Goal: Task Accomplishment & Management: Manage account settings

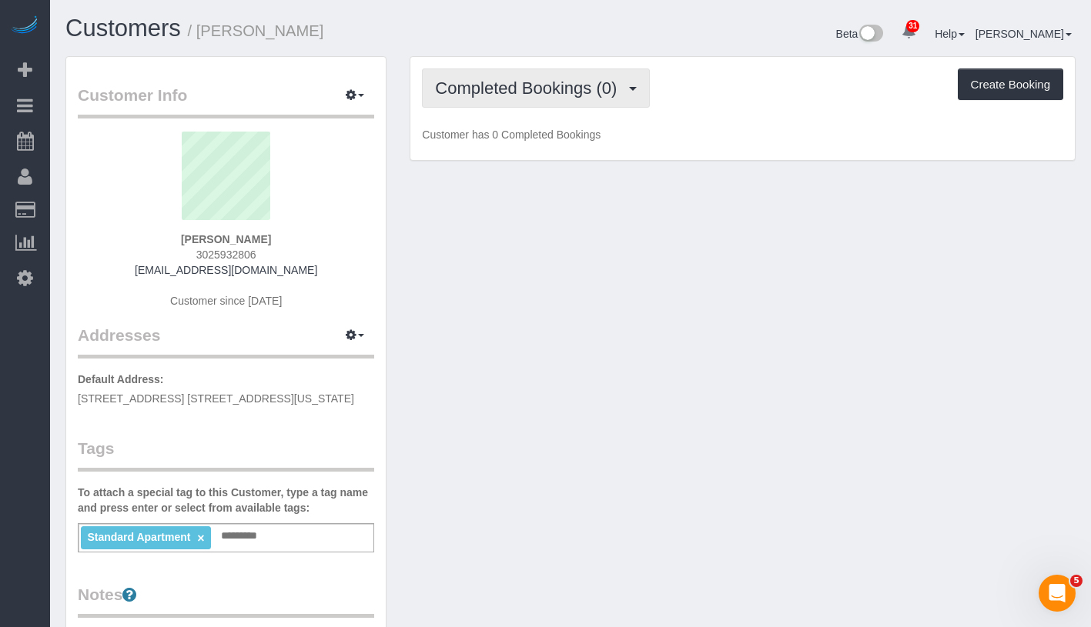
click at [556, 85] on span "Completed Bookings (0)" at bounding box center [529, 88] width 189 height 19
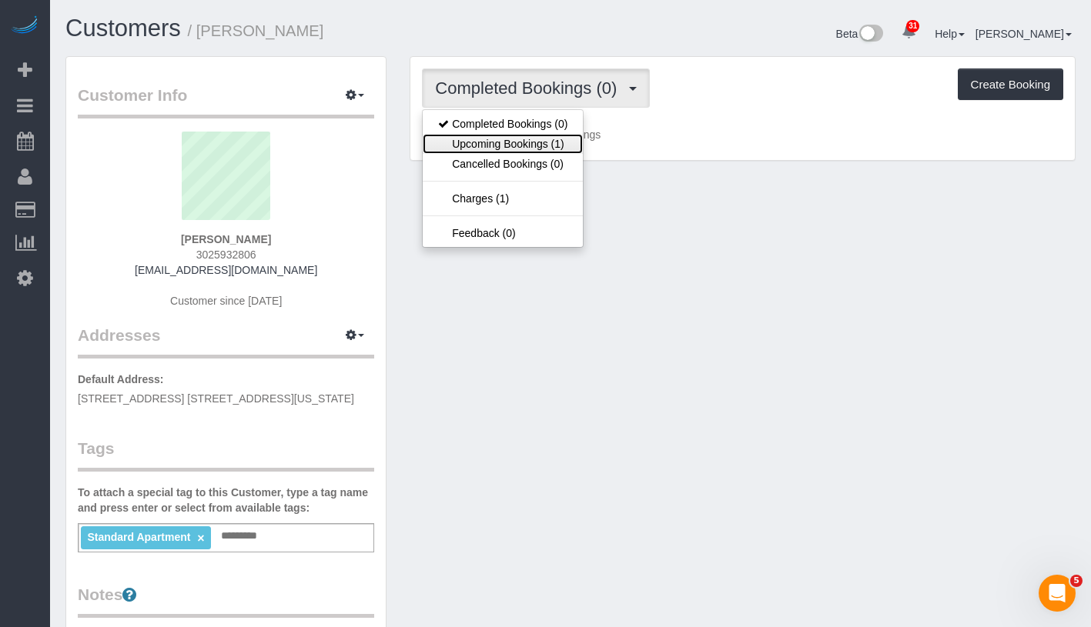
click at [523, 150] on link "Upcoming Bookings (1)" at bounding box center [503, 144] width 160 height 20
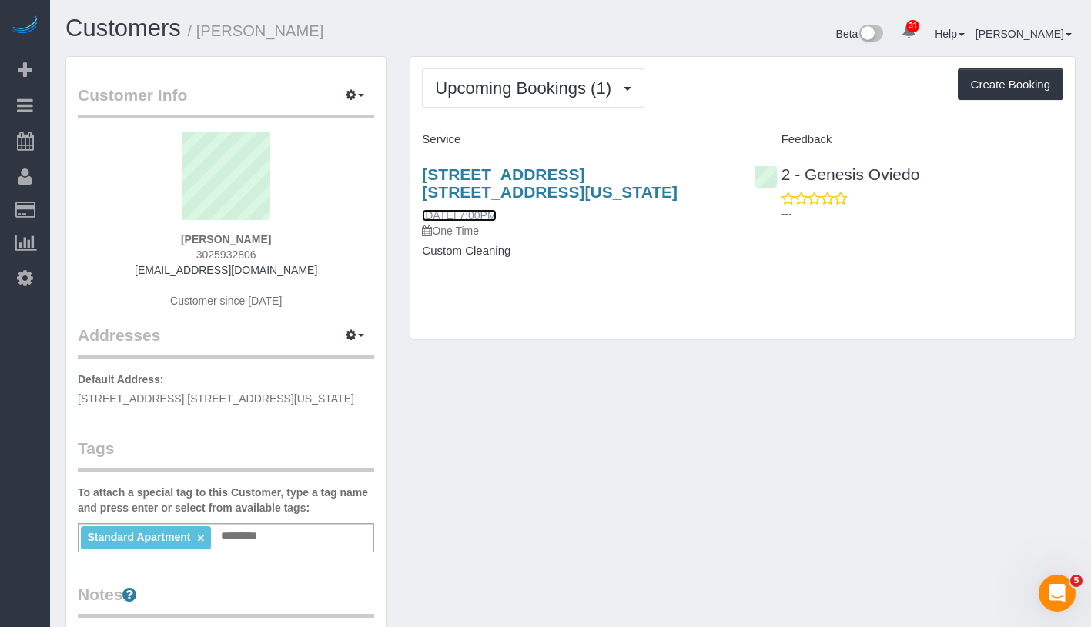
click at [486, 212] on link "10/01/2025 7:00PM" at bounding box center [459, 215] width 74 height 12
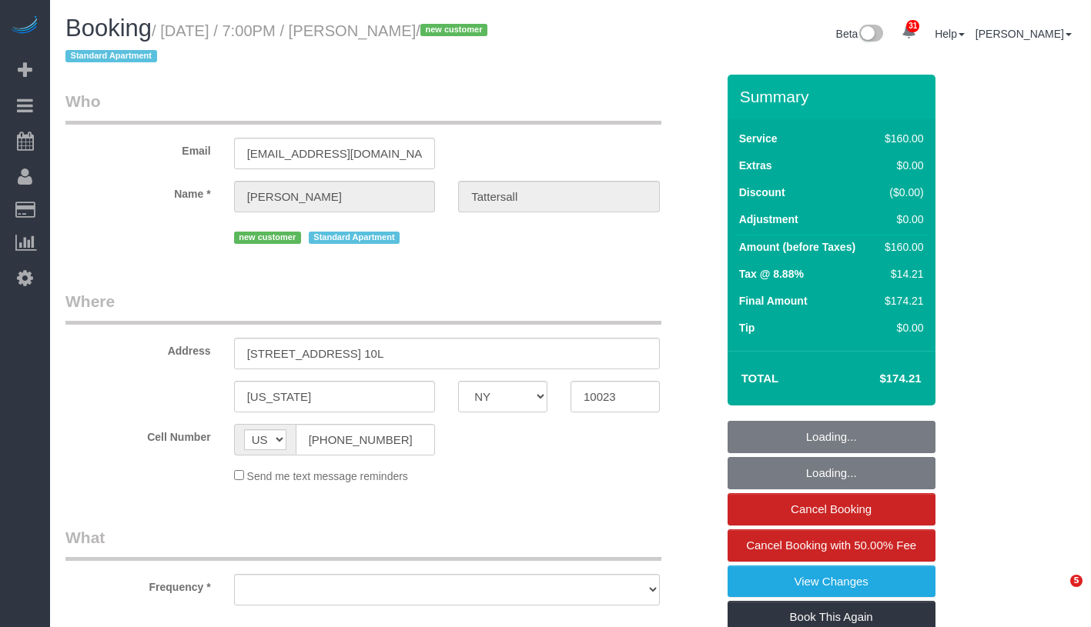
select select "NY"
select select "number:66"
select select "number:79"
select select "number:15"
select select "number:5"
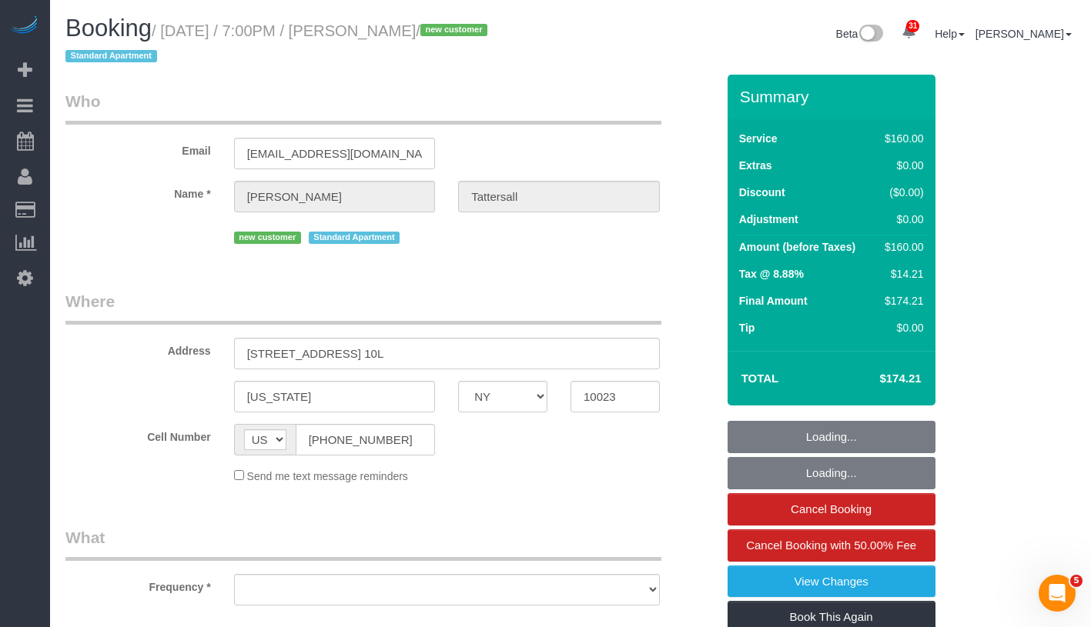
select select "object:968"
select select "string:stripe-pm_1SCOKv4VGloSiKo7cUTzvdpF"
select select "spot1"
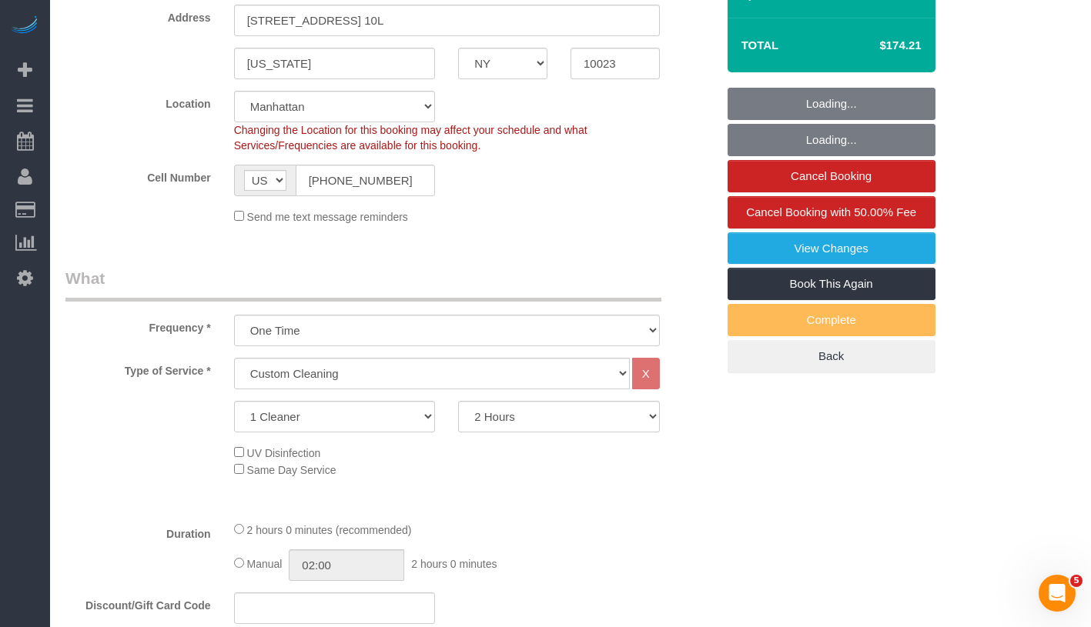
select select "object:1491"
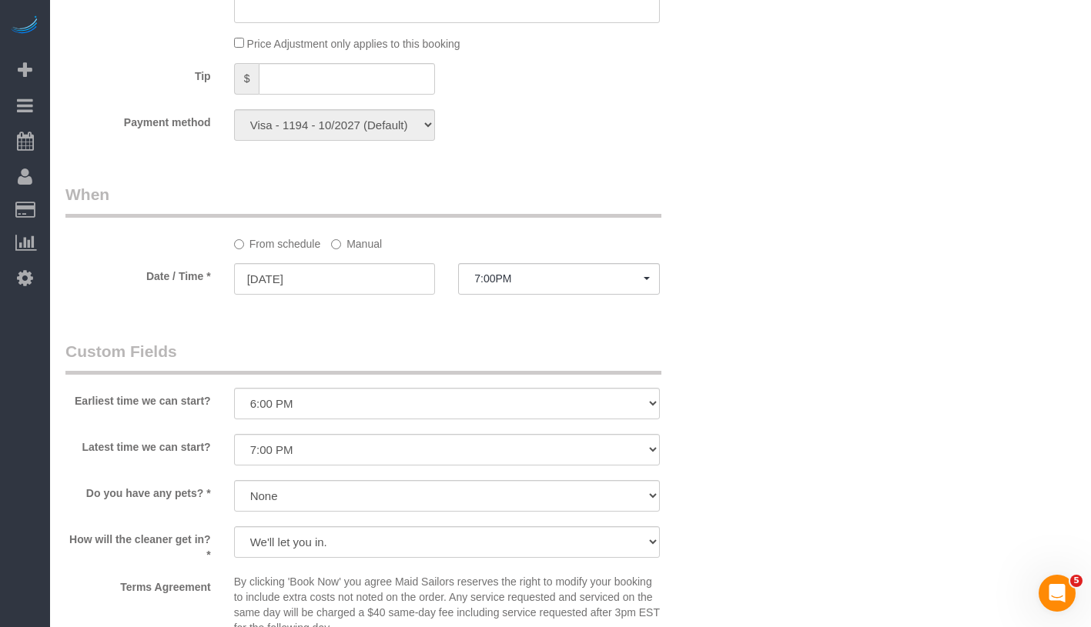
select select "spot37"
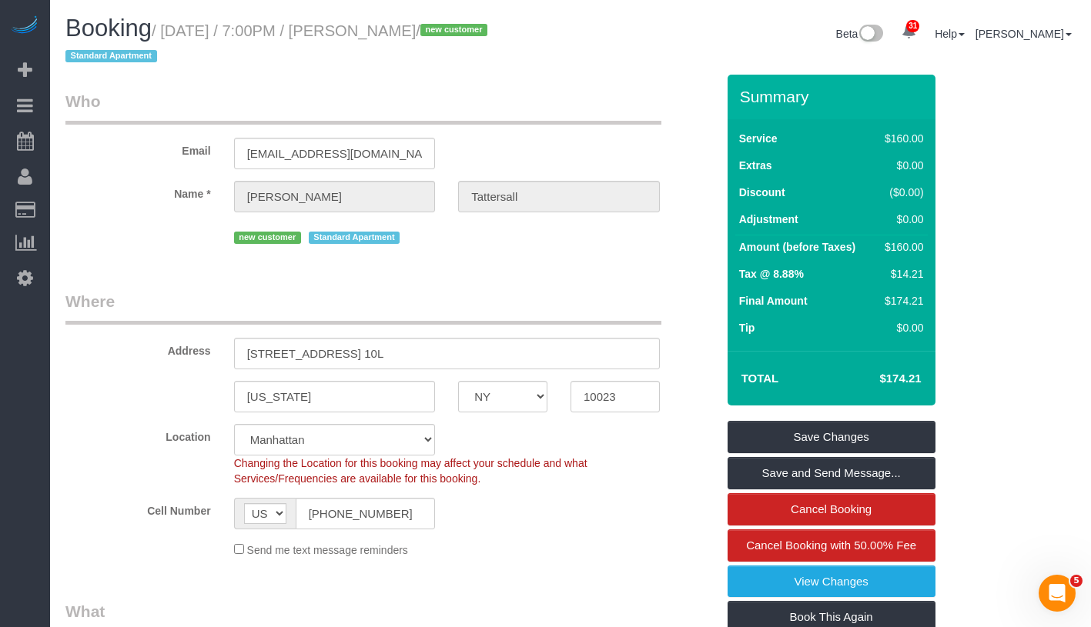
drag, startPoint x: 173, startPoint y: 33, endPoint x: 506, endPoint y: 37, distance: 333.3
click at [506, 37] on h1 "Booking / October 01, 2025 / 7:00PM / Hannah Tattersall / new customer Standard…" at bounding box center [311, 41] width 493 height 52
copy small "October 01, 2025 / 7:00PM / Hannah Tattersall /"
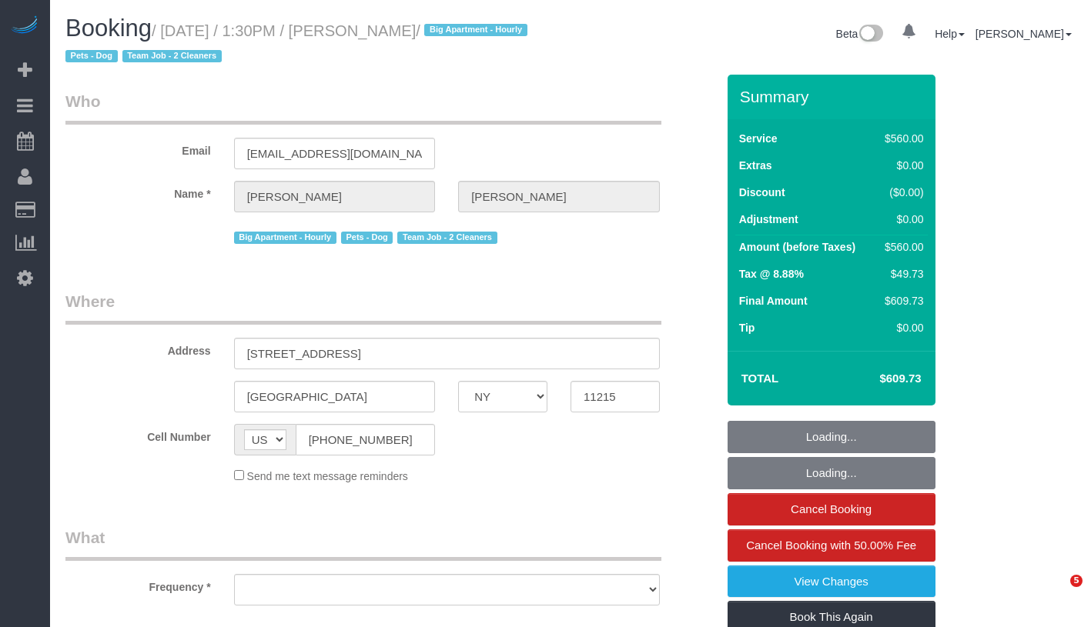
select select "NY"
select select "number:58"
select select "number:90"
select select "number:15"
select select "number:5"
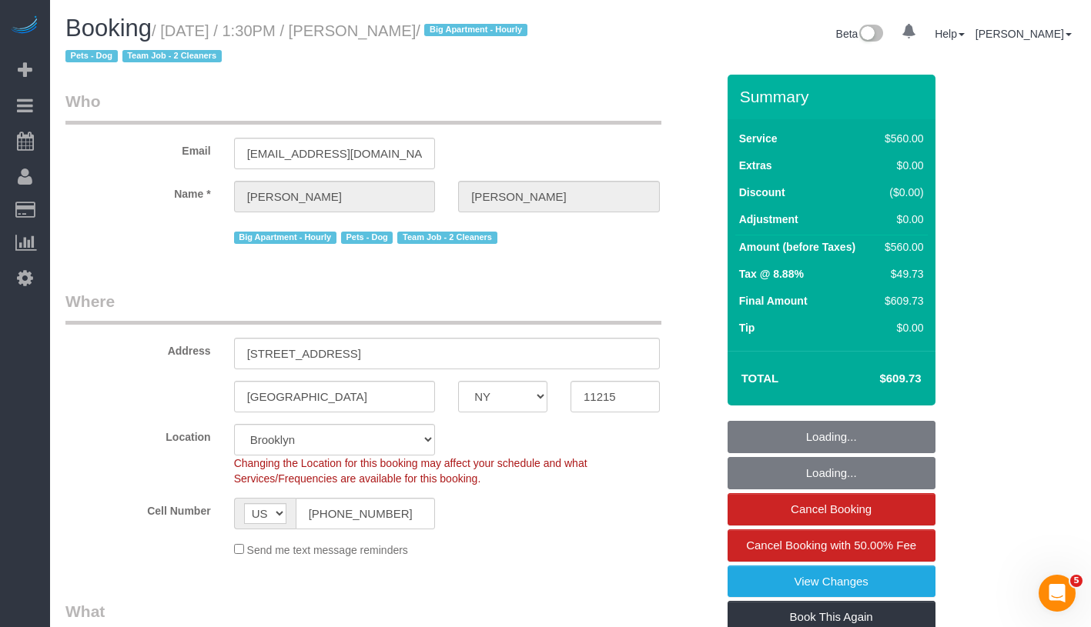
select select "object:978"
select select "string:stripe-card_1EaQ684VGloSiKo7sw21Y9bE"
select select "object:1437"
select select "210"
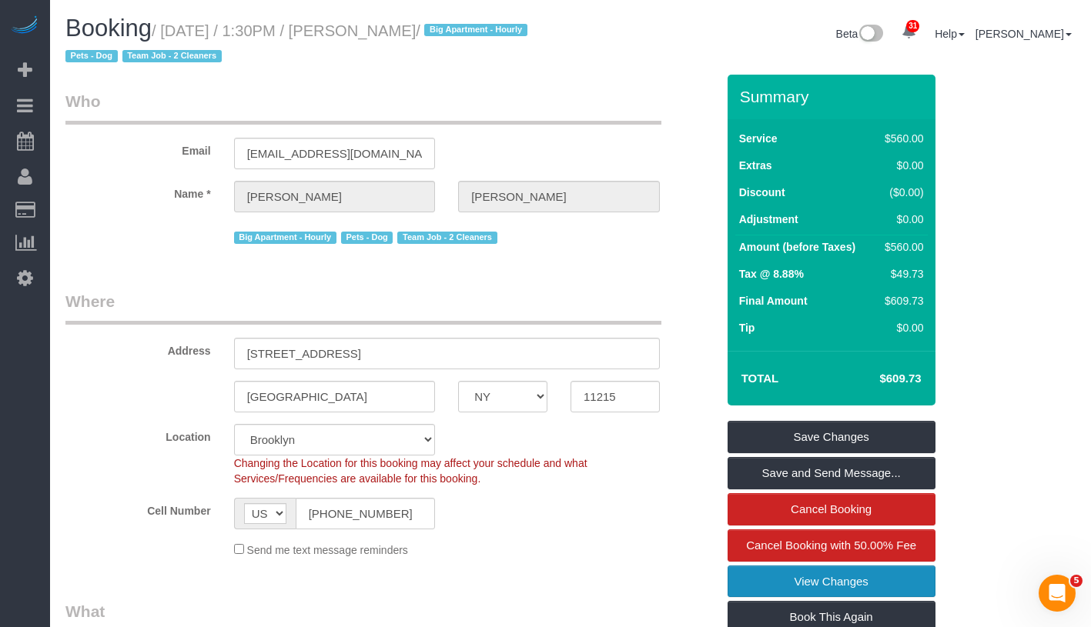
click at [873, 577] on link "View Changes" at bounding box center [831, 582] width 208 height 32
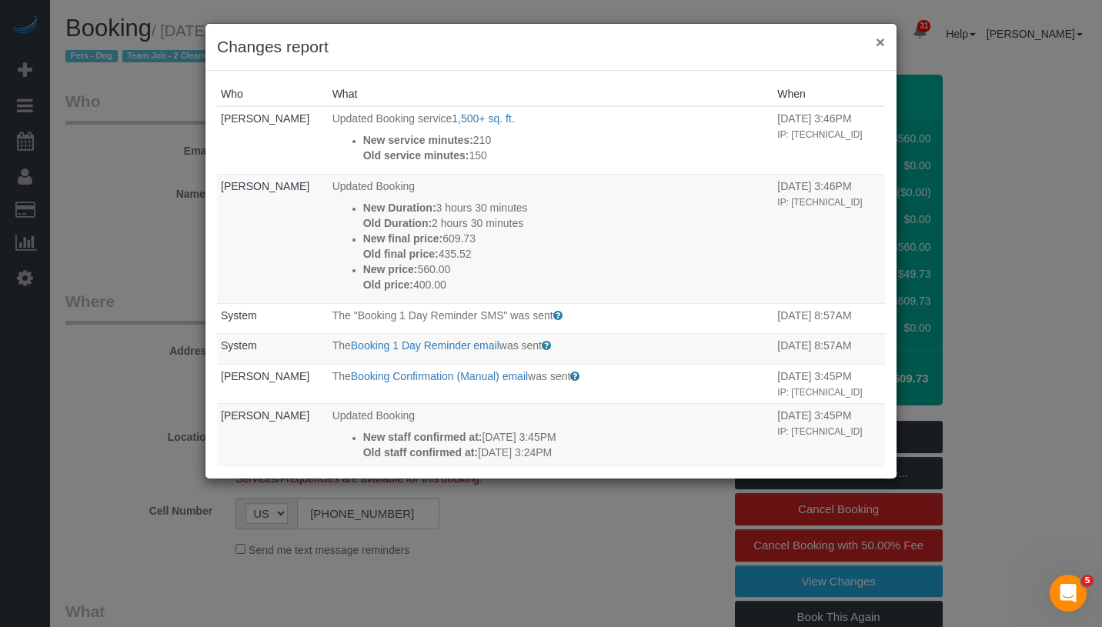
click at [880, 41] on button "×" at bounding box center [880, 42] width 9 height 16
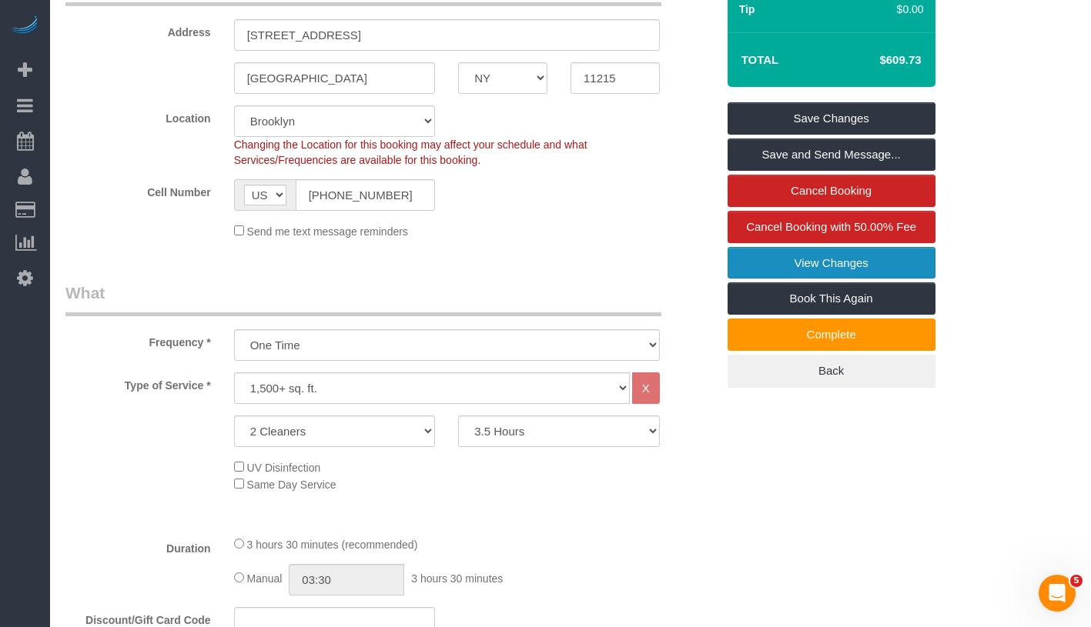
scroll to position [176, 0]
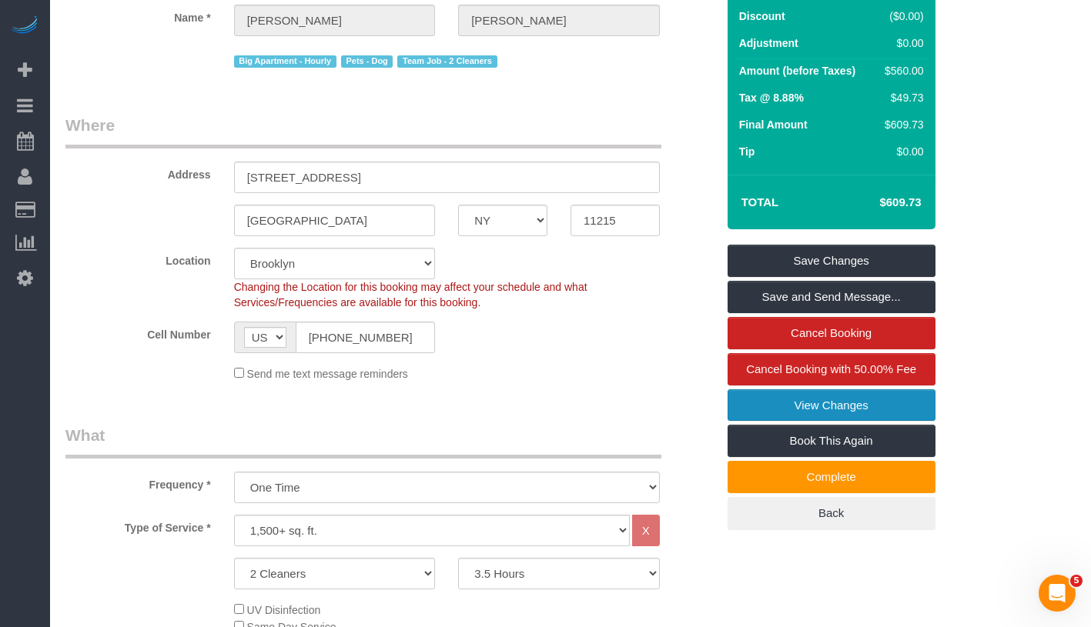
click at [896, 409] on link "View Changes" at bounding box center [831, 405] width 208 height 32
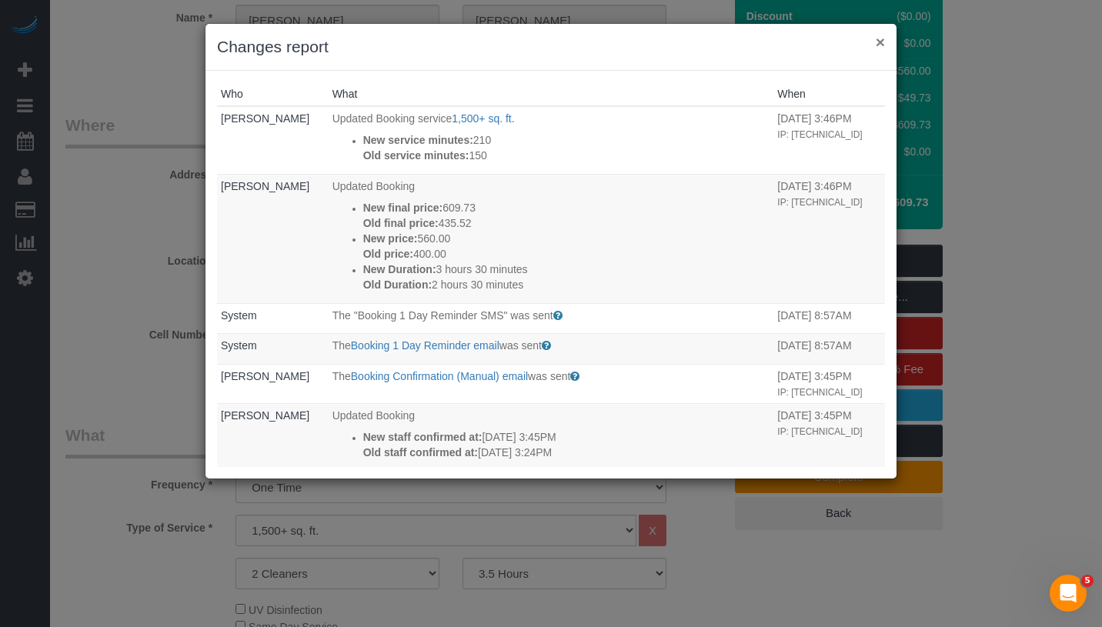
click at [879, 44] on button "×" at bounding box center [880, 42] width 9 height 16
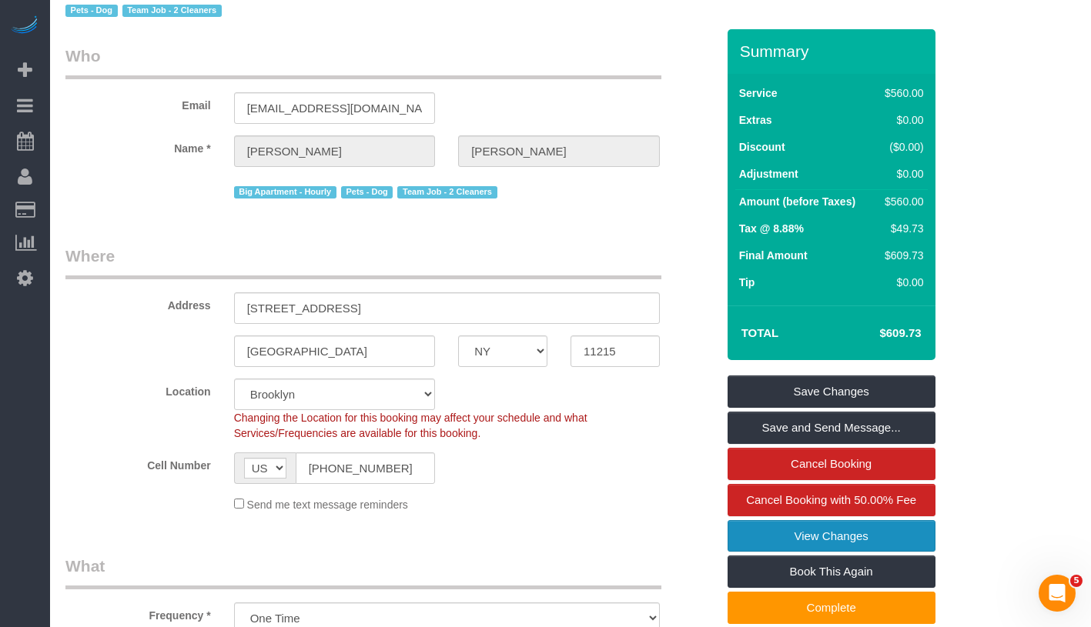
scroll to position [0, 0]
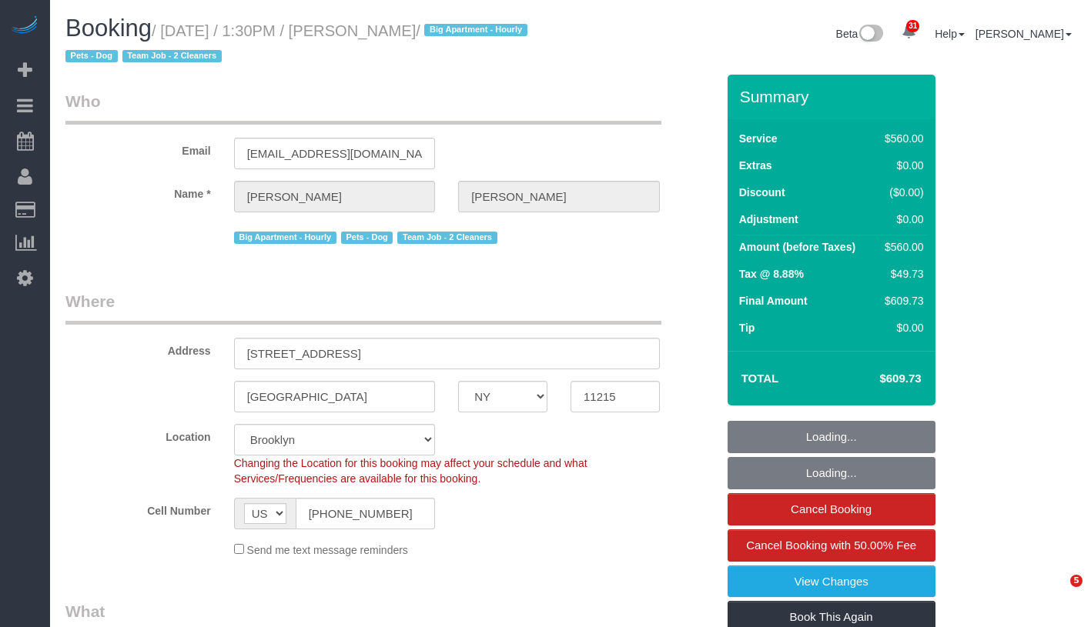
select select "NY"
select select "210"
select select "string:stripe-card_1EaQ684VGloSiKo7sw21Y9bE"
select select "number:58"
select select "number:90"
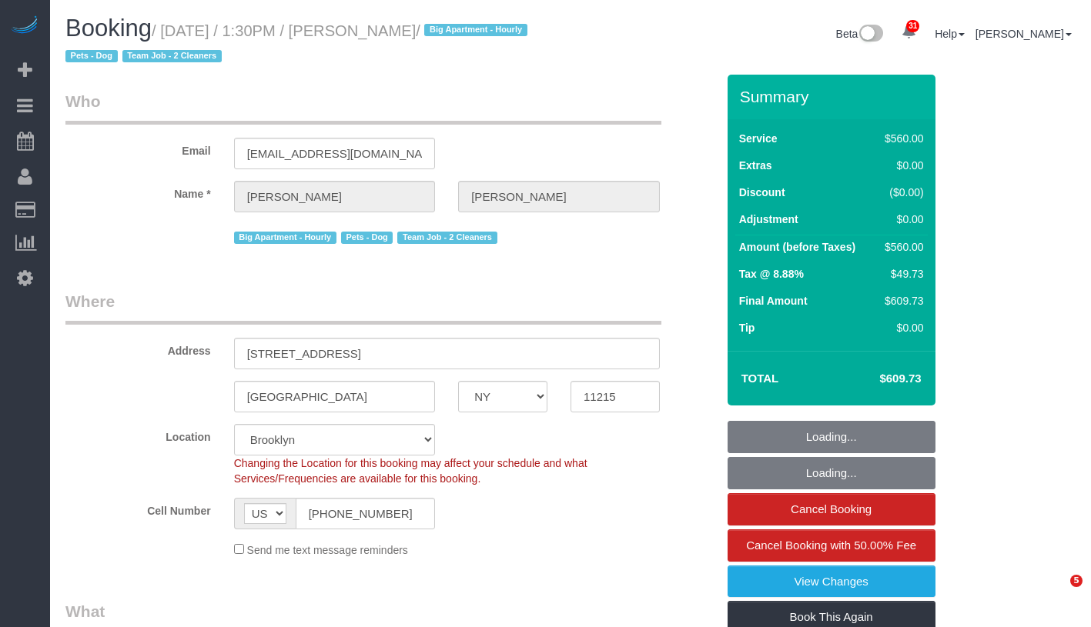
select select "number:15"
select select "number:5"
select select "object:1437"
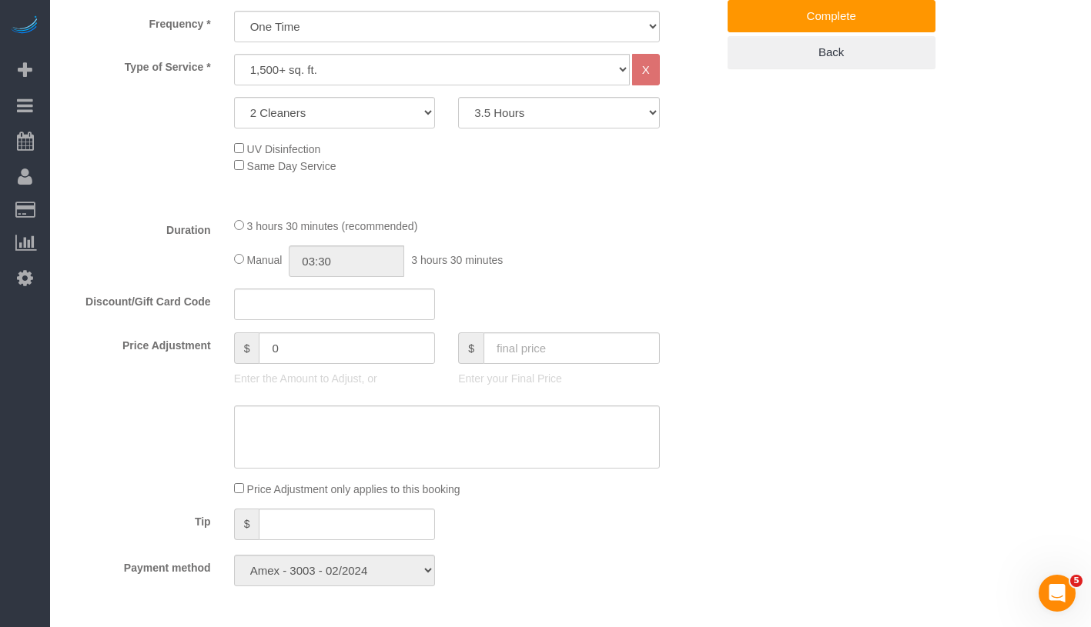
scroll to position [581, 0]
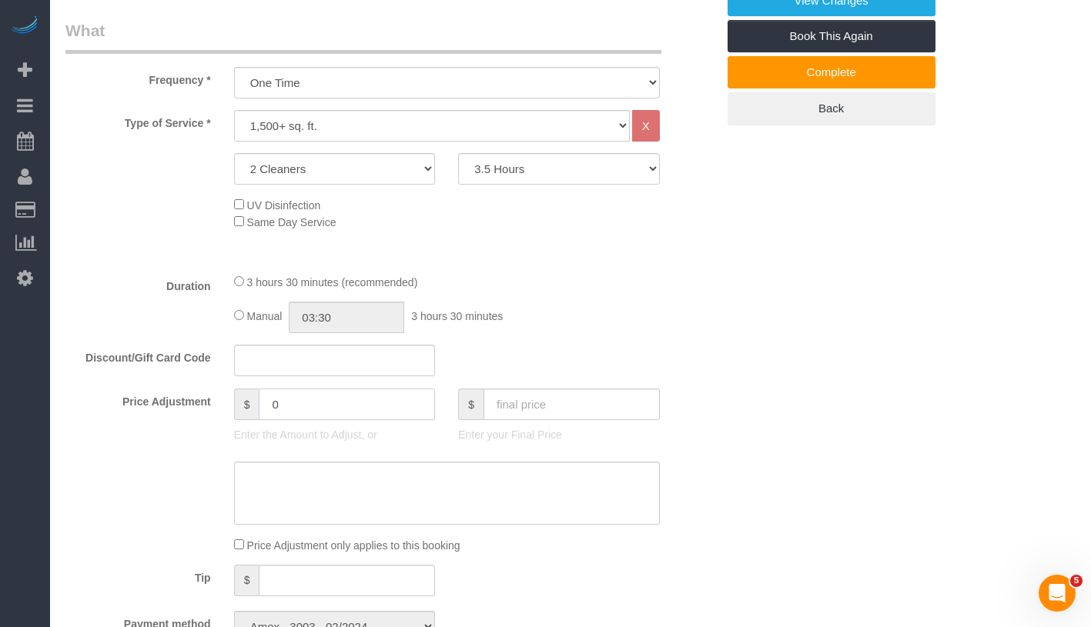
click at [328, 413] on input "0" at bounding box center [347, 405] width 176 height 32
type input "40"
click at [333, 510] on textarea at bounding box center [447, 493] width 426 height 63
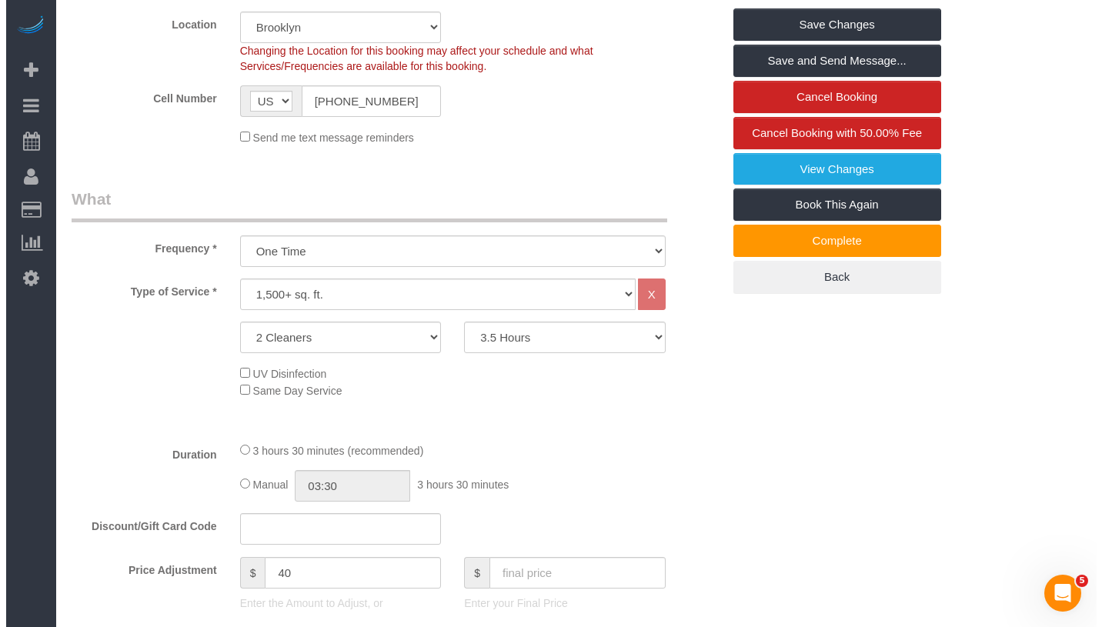
scroll to position [0, 0]
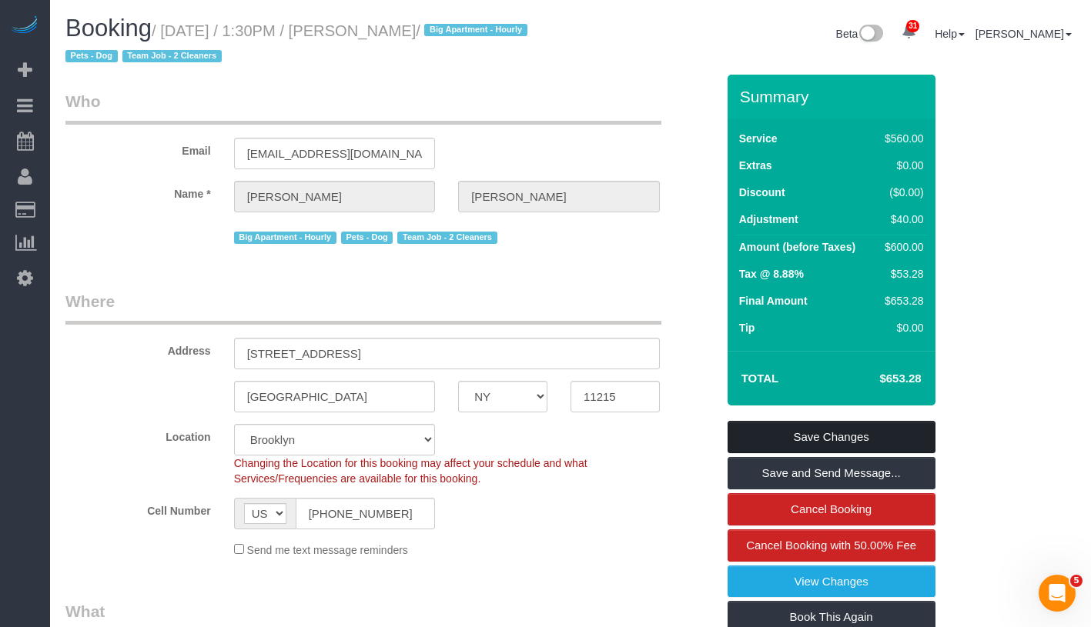
type textarea "+15 minutes each cleaner, total 30 mins."
click at [885, 435] on link "Save Changes" at bounding box center [831, 437] width 208 height 32
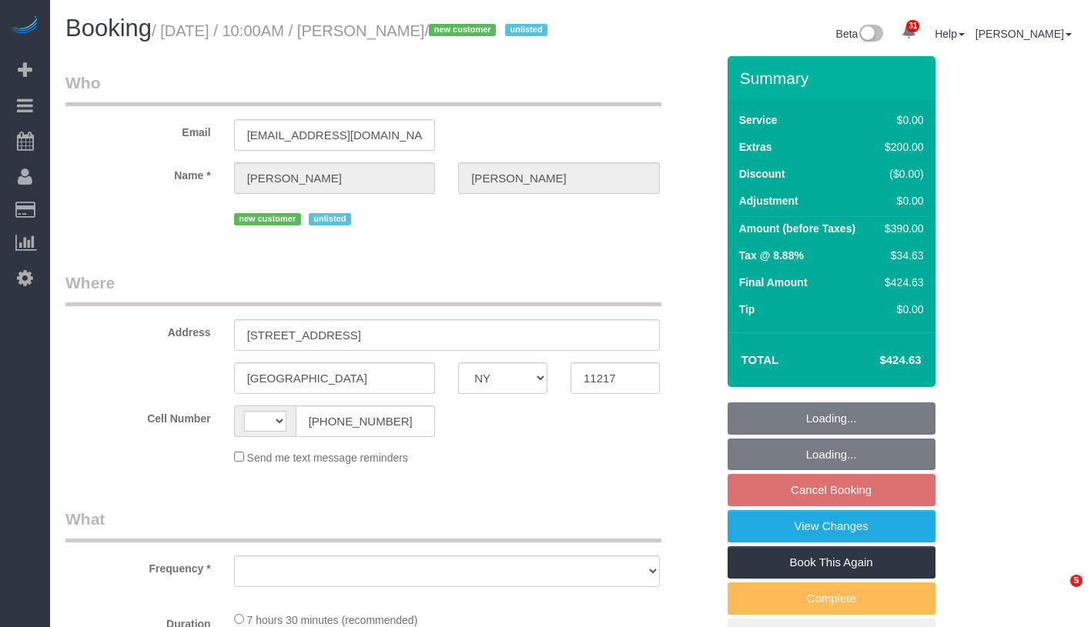
select select "NY"
select select "number:89"
select select "number:72"
select select "number:15"
select select "number:5"
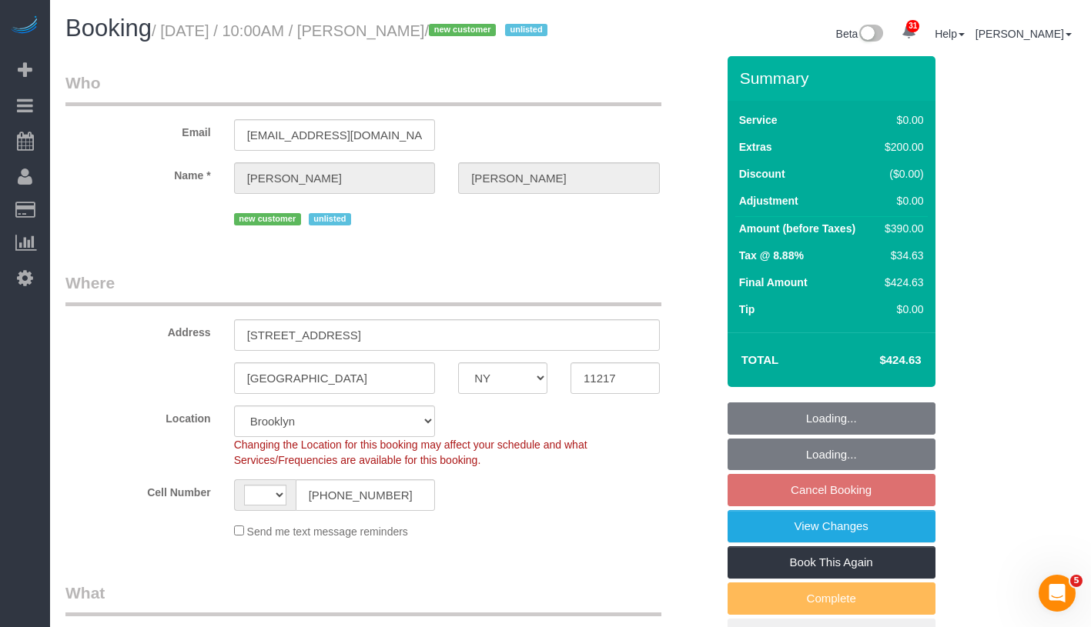
select select "string:[GEOGRAPHIC_DATA]"
select select "object:966"
select select "spot3"
select select "object:1426"
select select "string:stripe-pm_1SDCDn4VGloSiKo7EVkaCmD1"
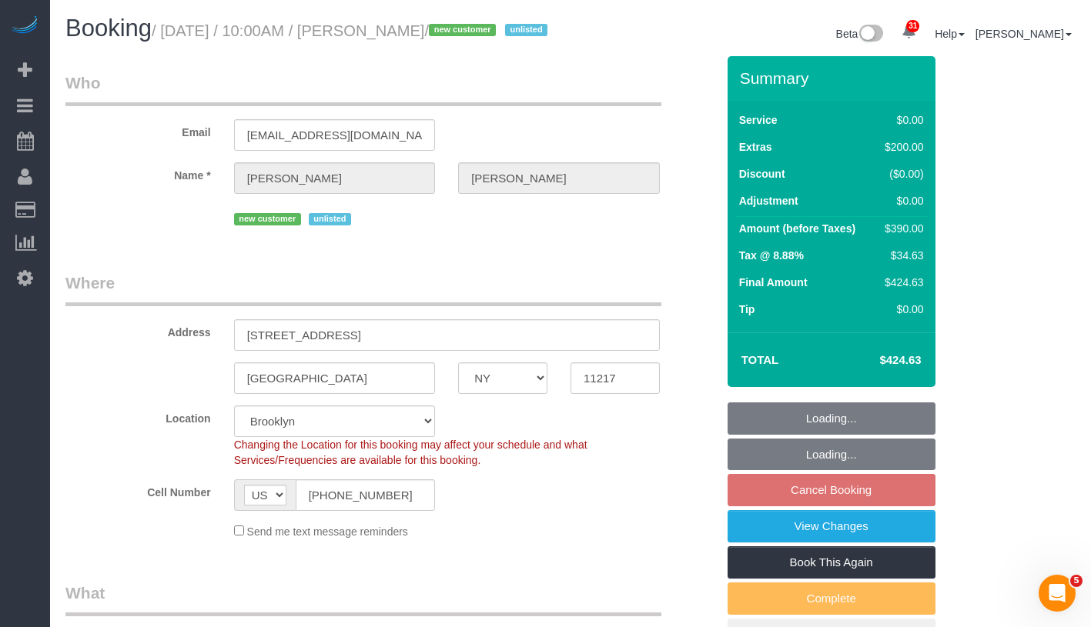
select select "2"
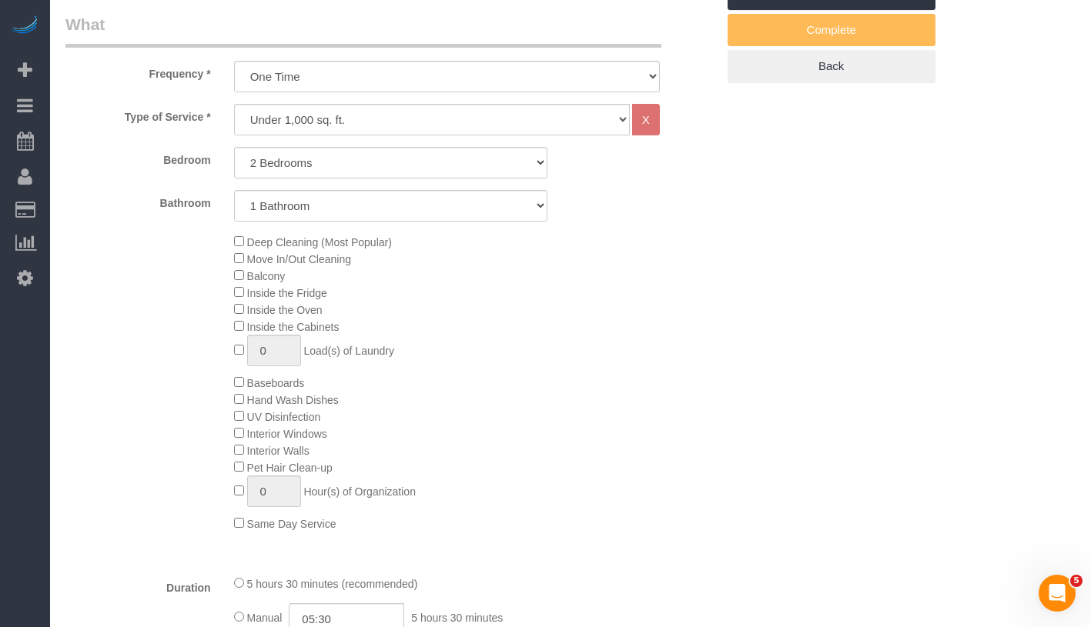
scroll to position [655, 0]
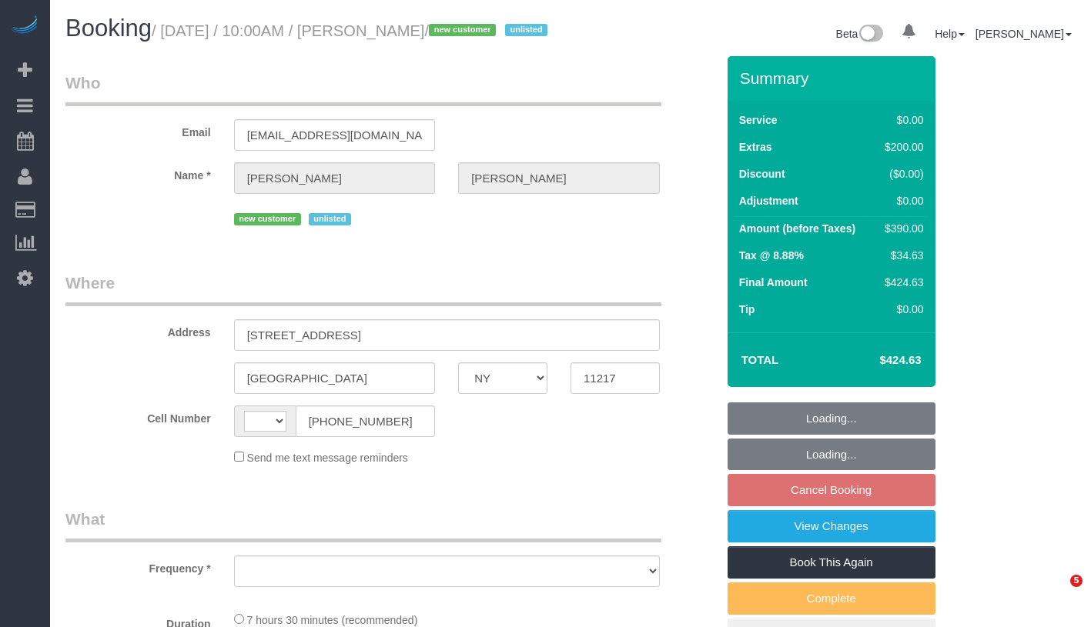
select select "NY"
select select "object:572"
select select "number:89"
select select "number:72"
select select "number:15"
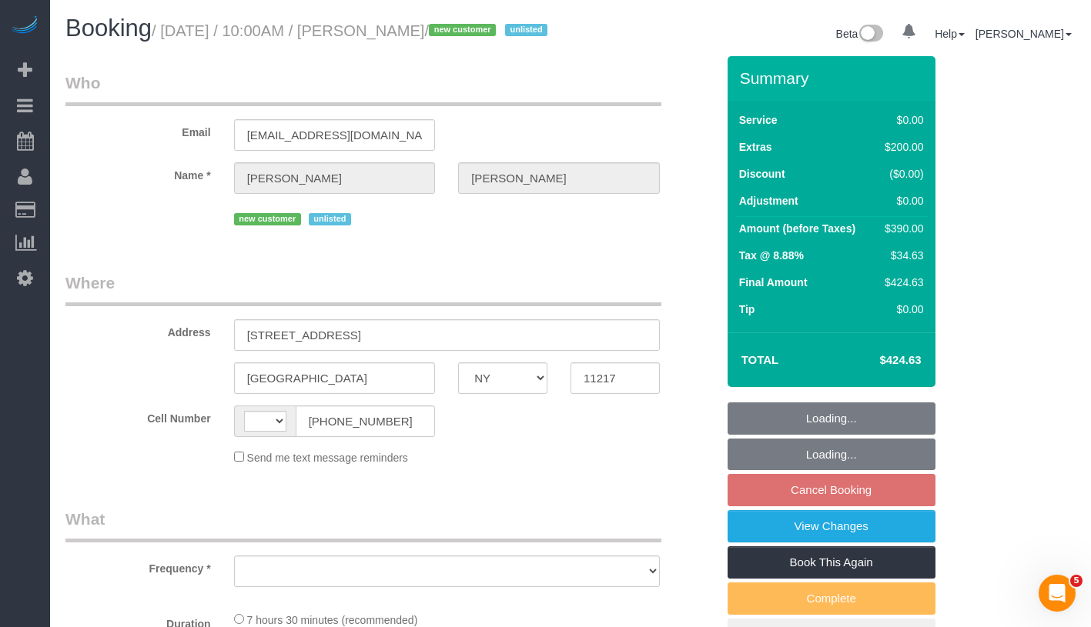
select select "number:5"
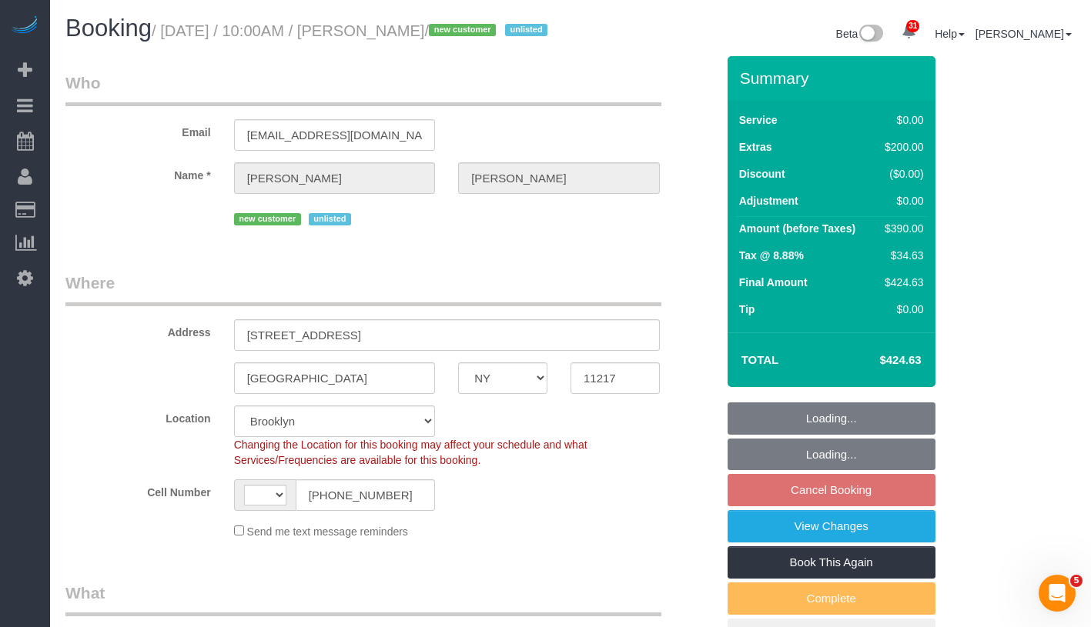
select select "object:723"
select select "string:US"
select select "string:stripe-pm_1SDCDn4VGloSiKo7EVkaCmD1"
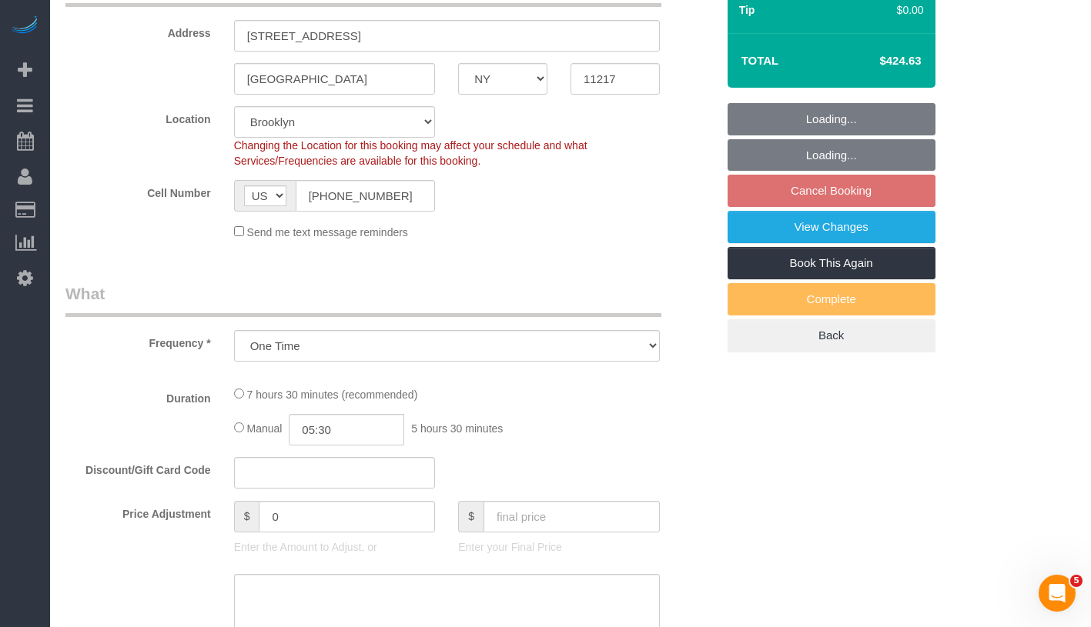
select select "spot3"
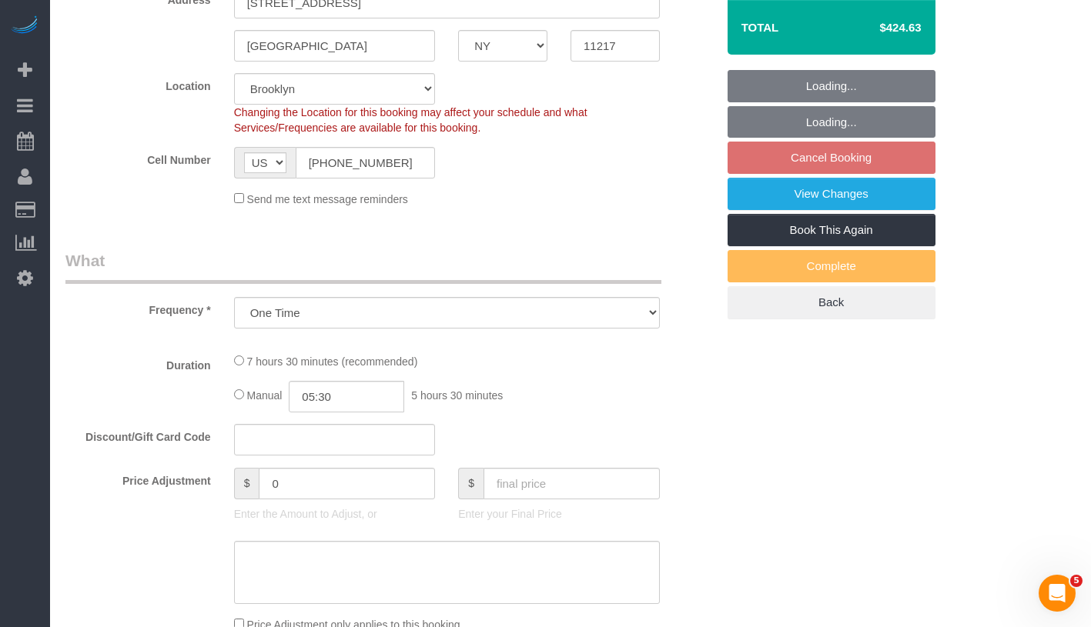
select select "2"
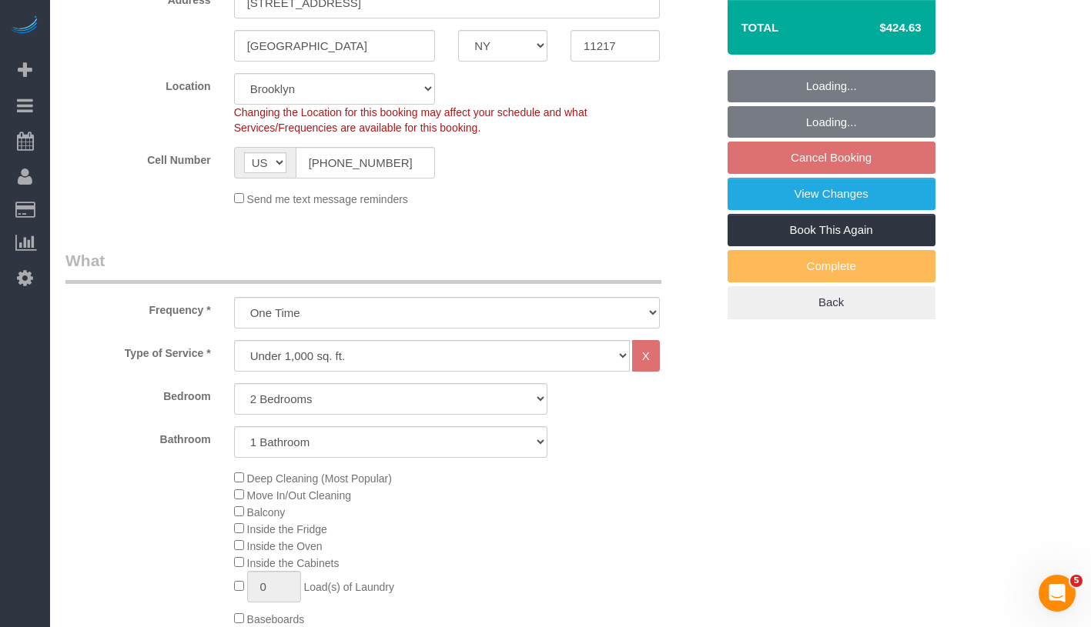
select select "2"
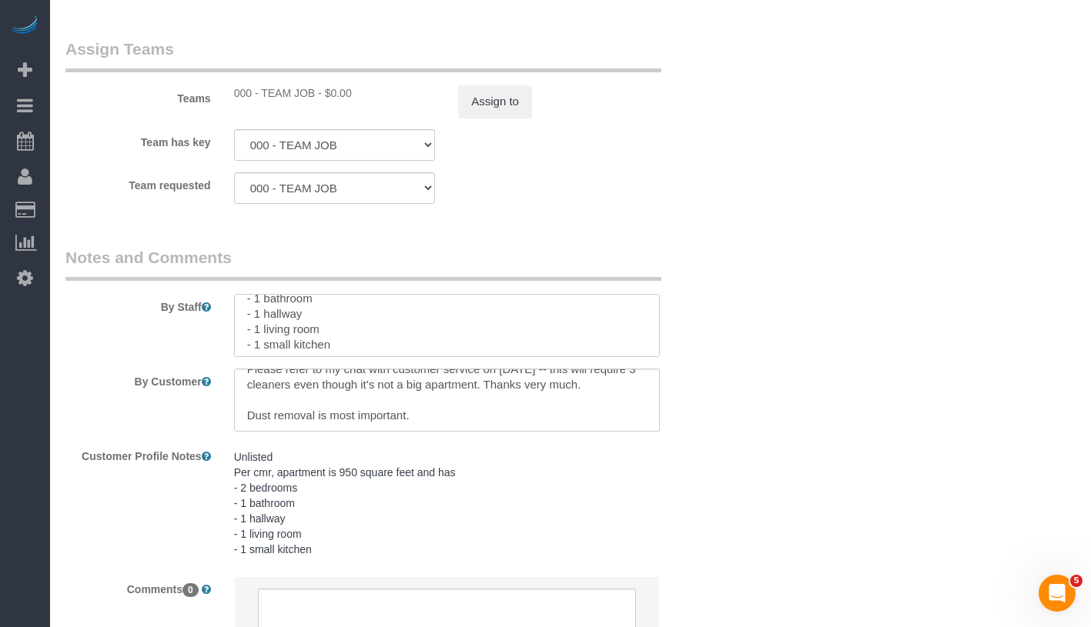
scroll to position [2170, 0]
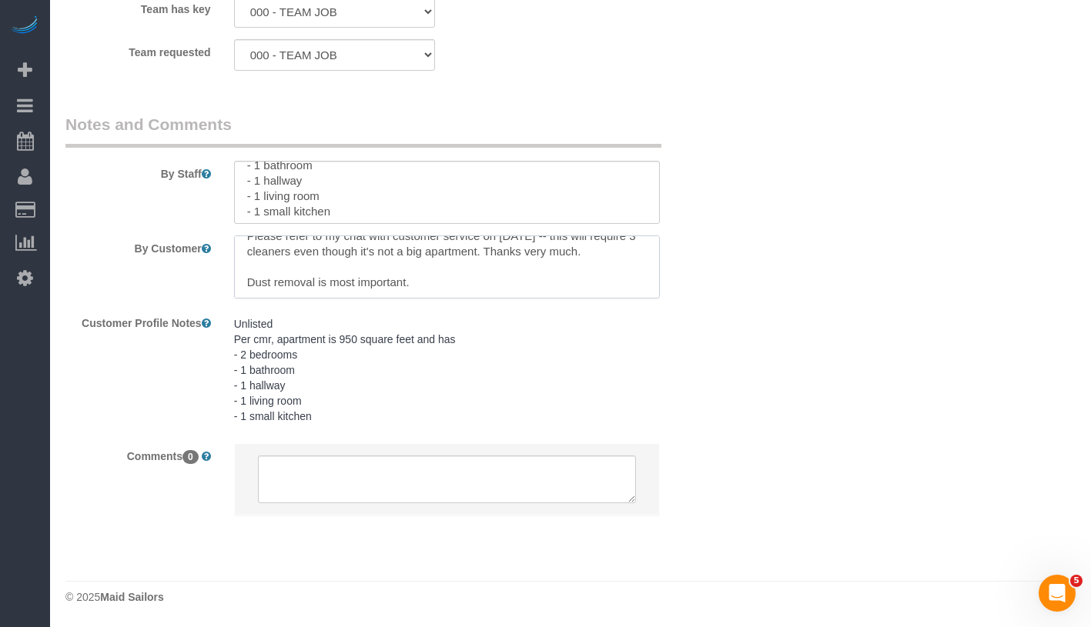
click at [647, 273] on textarea at bounding box center [447, 267] width 426 height 63
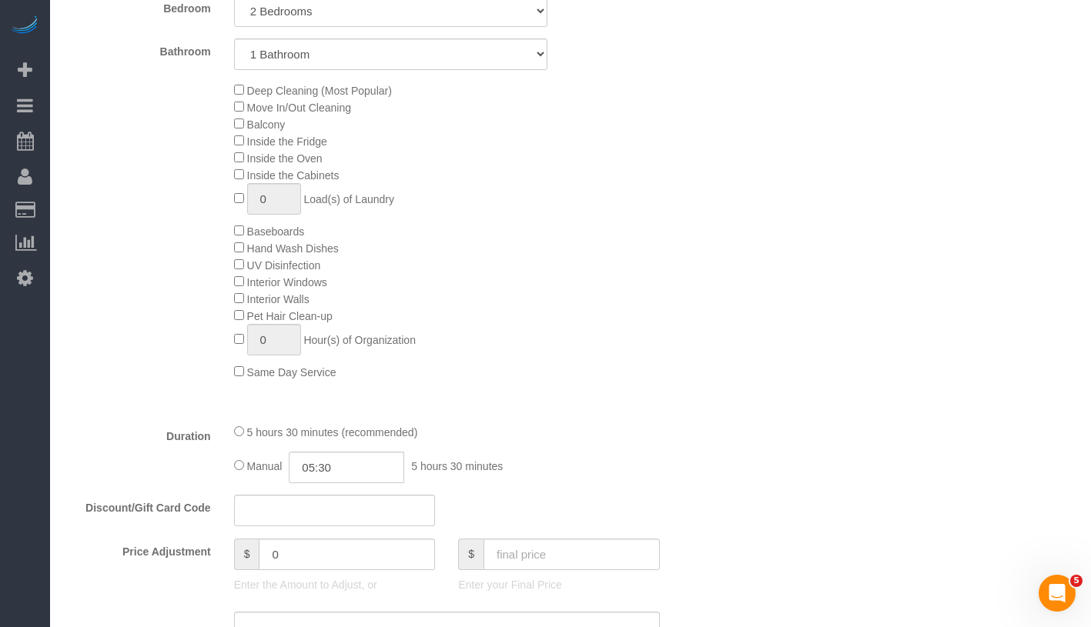
scroll to position [692, 0]
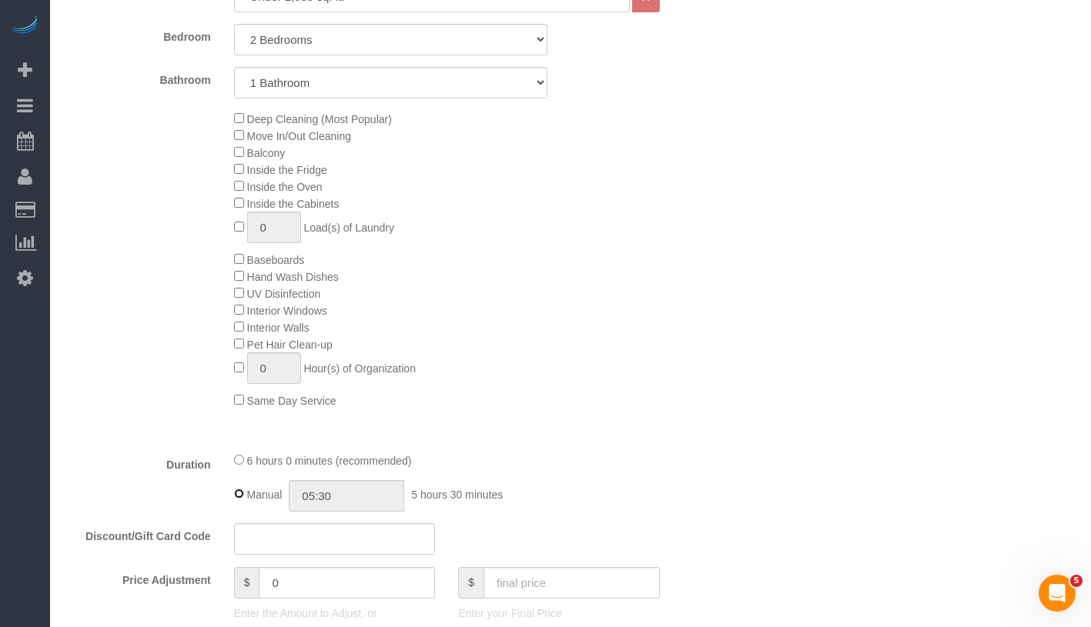
type input "06:00"
select select "spot63"
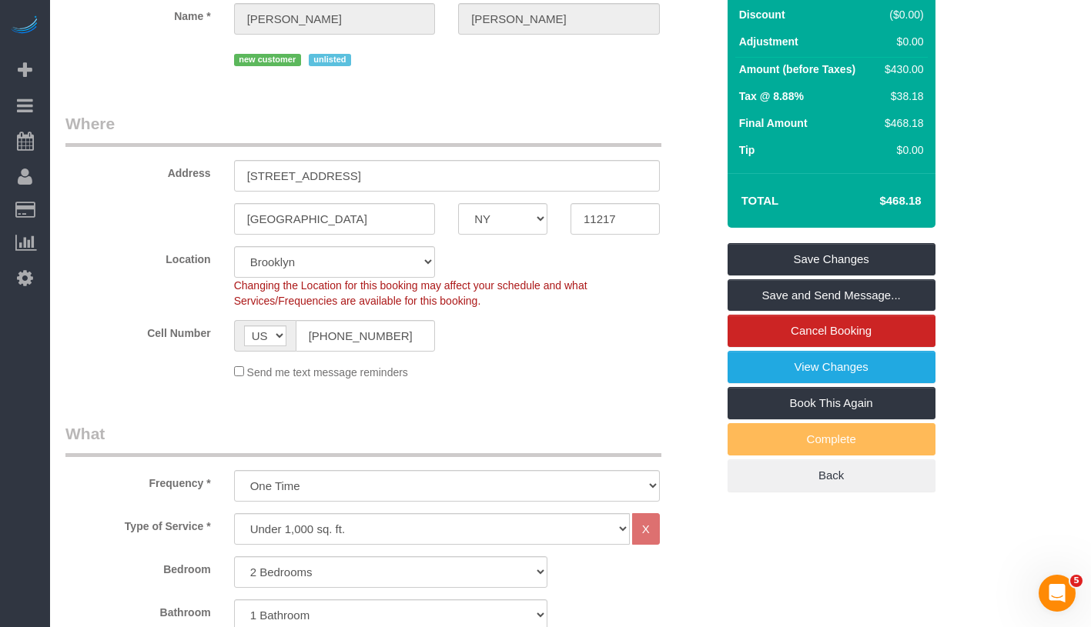
scroll to position [0, 0]
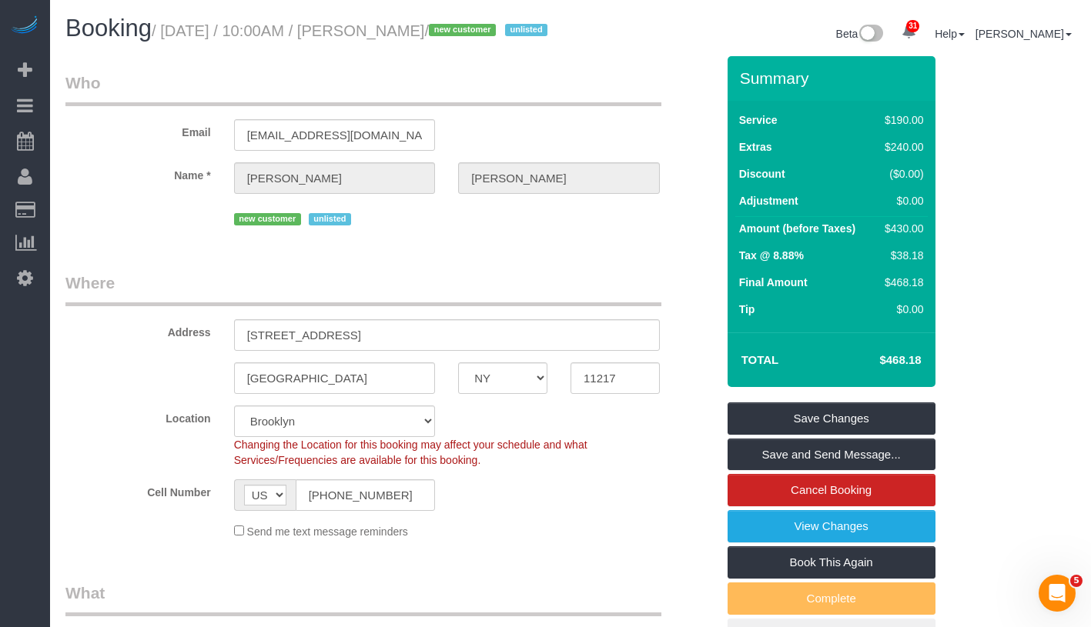
drag, startPoint x: 878, startPoint y: 374, endPoint x: 925, endPoint y: 376, distance: 47.0
click at [925, 376] on td "$468.18" at bounding box center [877, 360] width 100 height 38
copy h4 "$468.18"
click at [904, 471] on link "Save and Send Message..." at bounding box center [831, 455] width 208 height 32
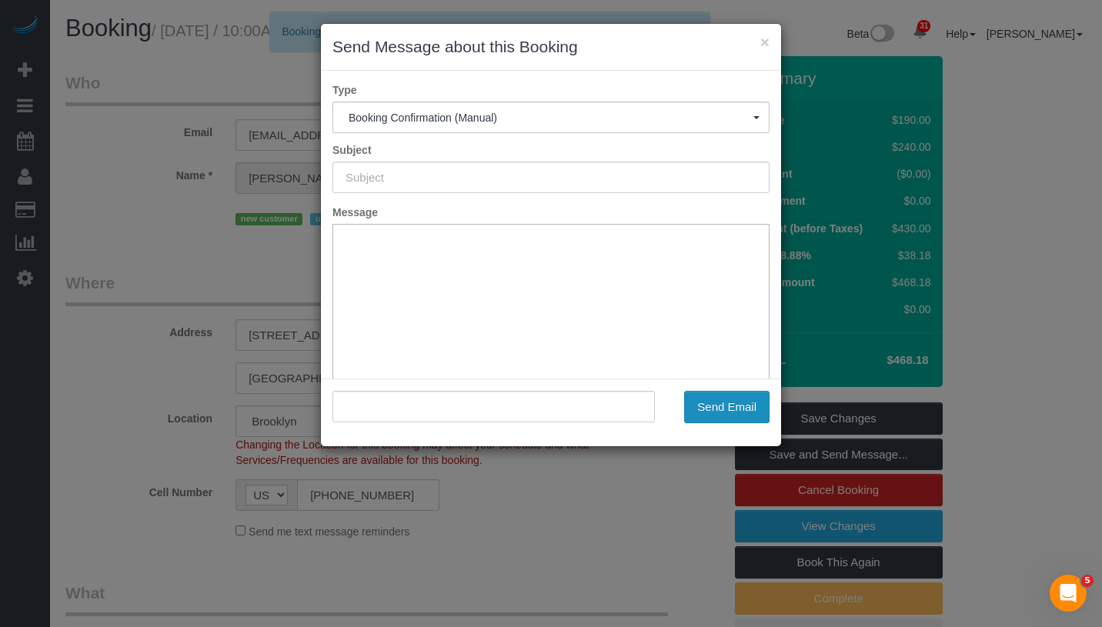
type input "Cleaning Confirmed for 10/07/2025 at 10:00am"
type input ""Dori Begley" <doribegley@gmail.com>"
click at [717, 406] on button "Send Email" at bounding box center [726, 407] width 85 height 32
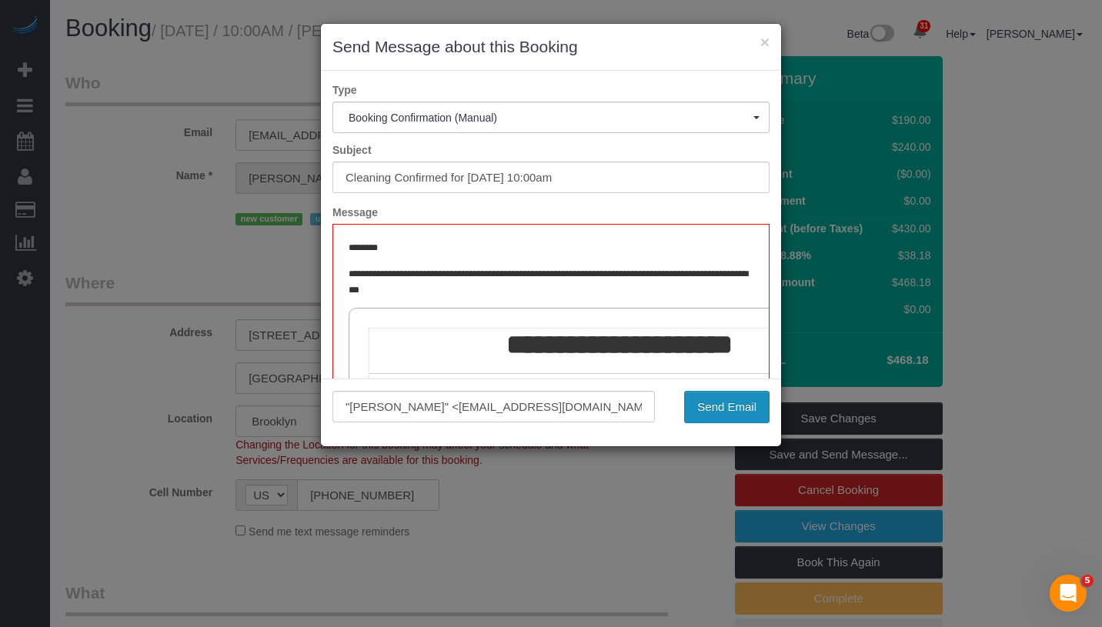
click at [734, 410] on button "Send Email" at bounding box center [726, 407] width 85 height 32
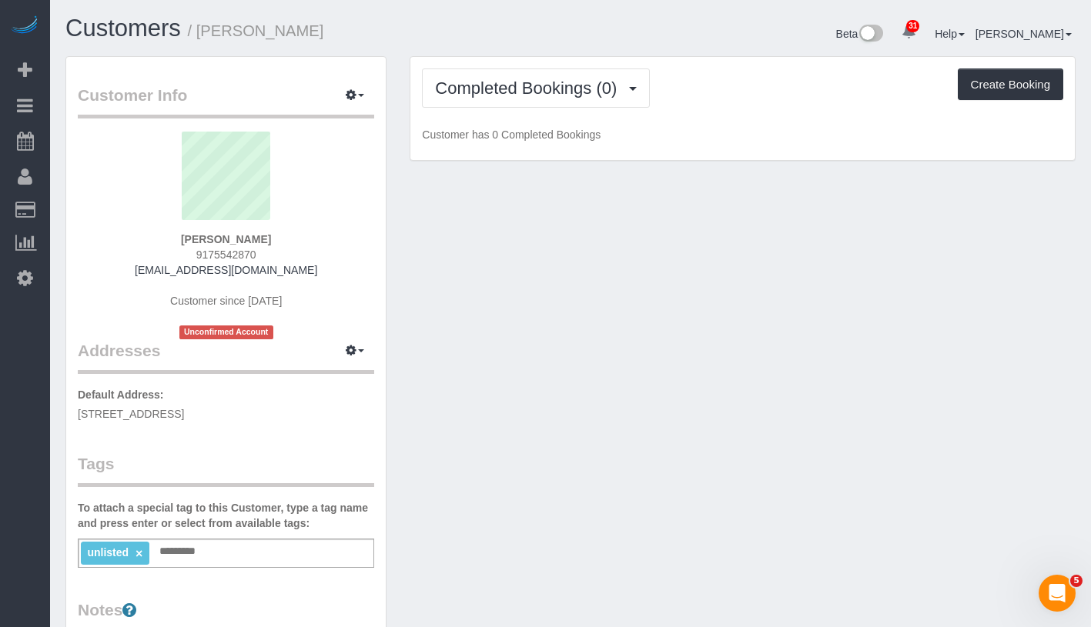
click at [232, 556] on div "unlisted × Add a tag" at bounding box center [226, 553] width 296 height 29
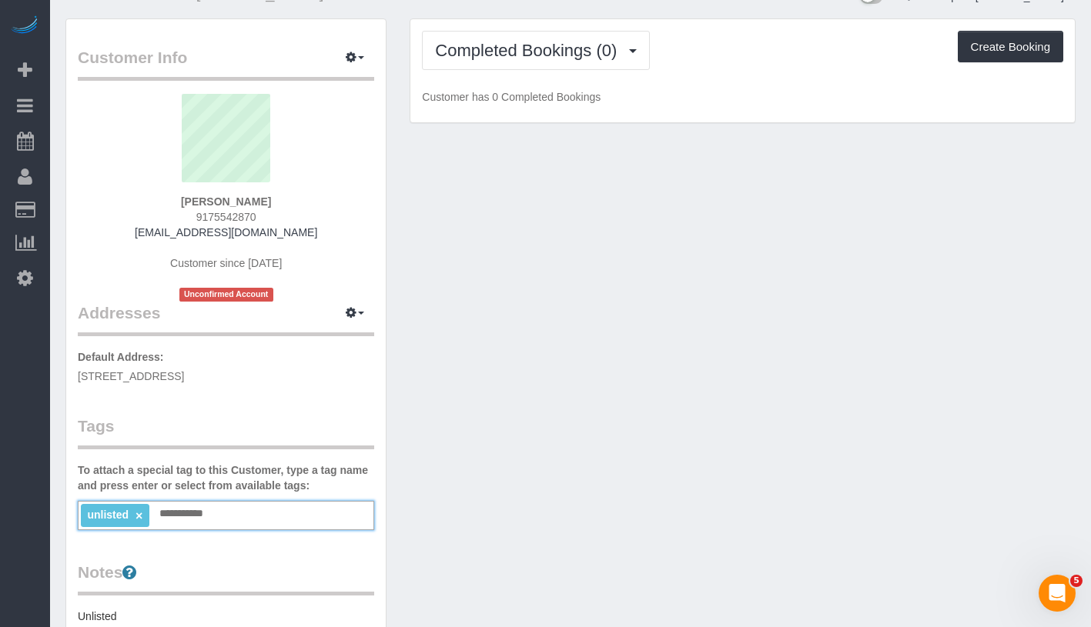
scroll to position [114, 0]
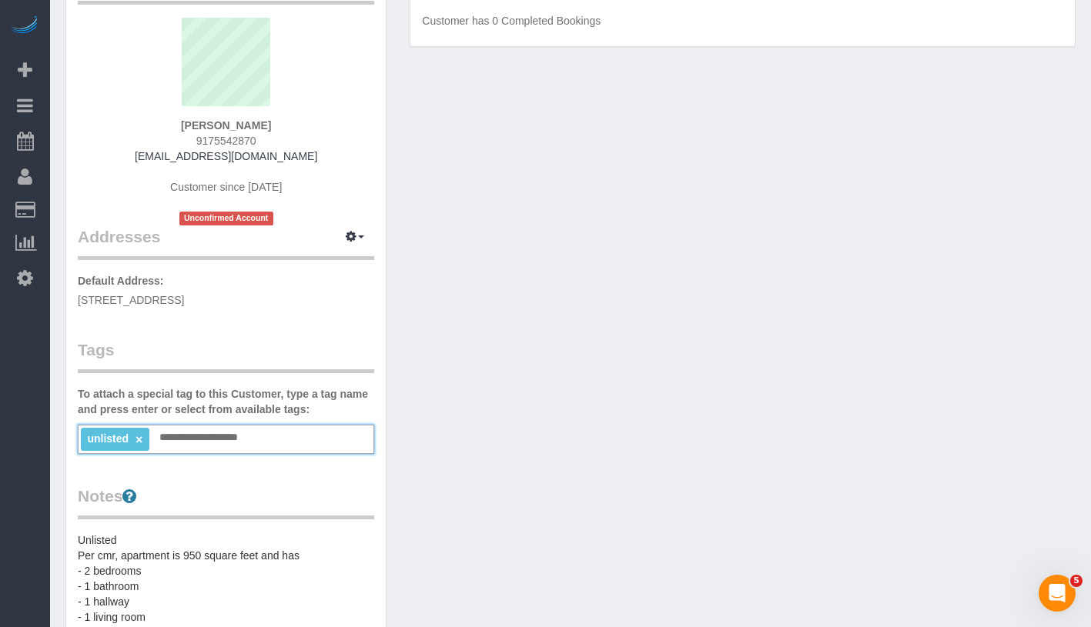
type input "**********"
click at [566, 377] on div "Customer Info Edit Contact Info Send Message Email Preferences Special Sales Ta…" at bounding box center [570, 505] width 1033 height 1127
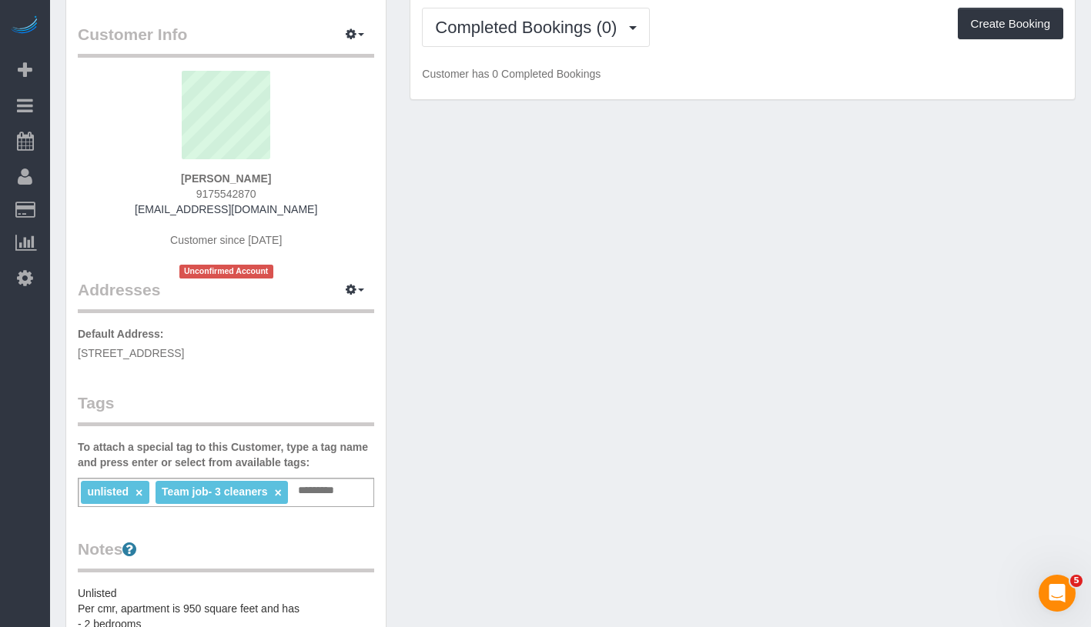
scroll to position [0, 0]
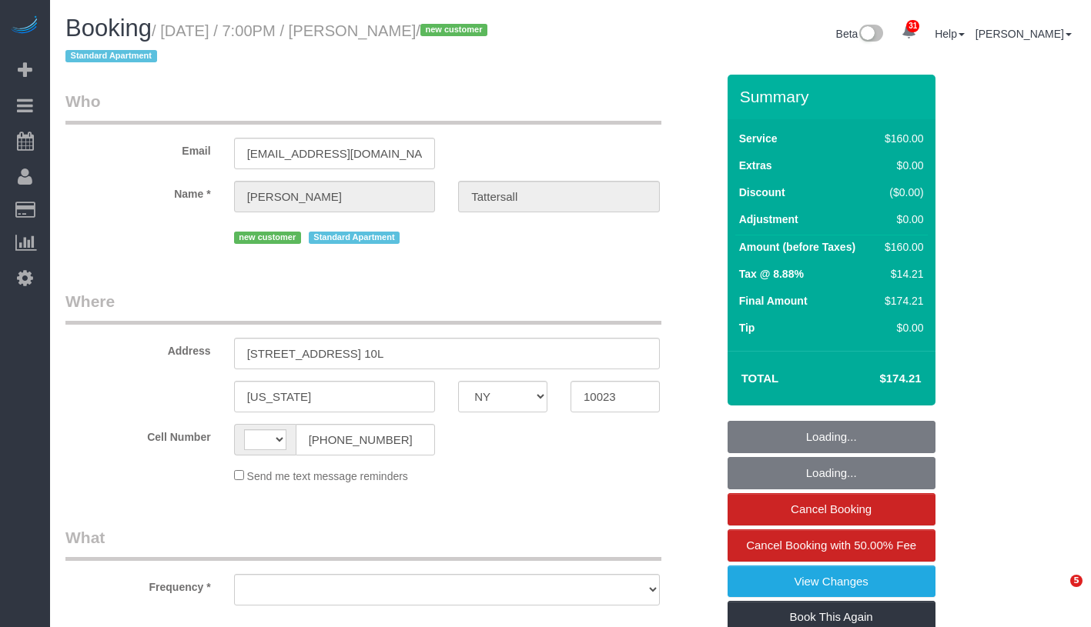
select select "NY"
select select "number:66"
select select "number:79"
select select "number:15"
select select "number:5"
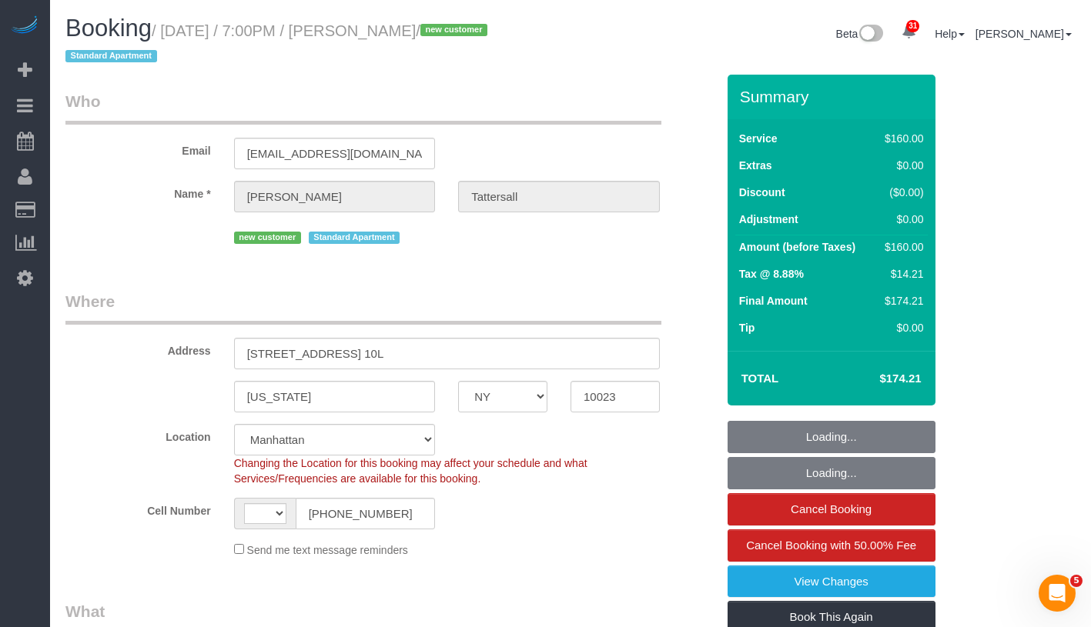
select select "string:stripe-pm_1SCOKv4VGloSiKo7cUTzvdpF"
select select "string:[GEOGRAPHIC_DATA]"
select select "object:970"
select select "spot1"
select select "object:1491"
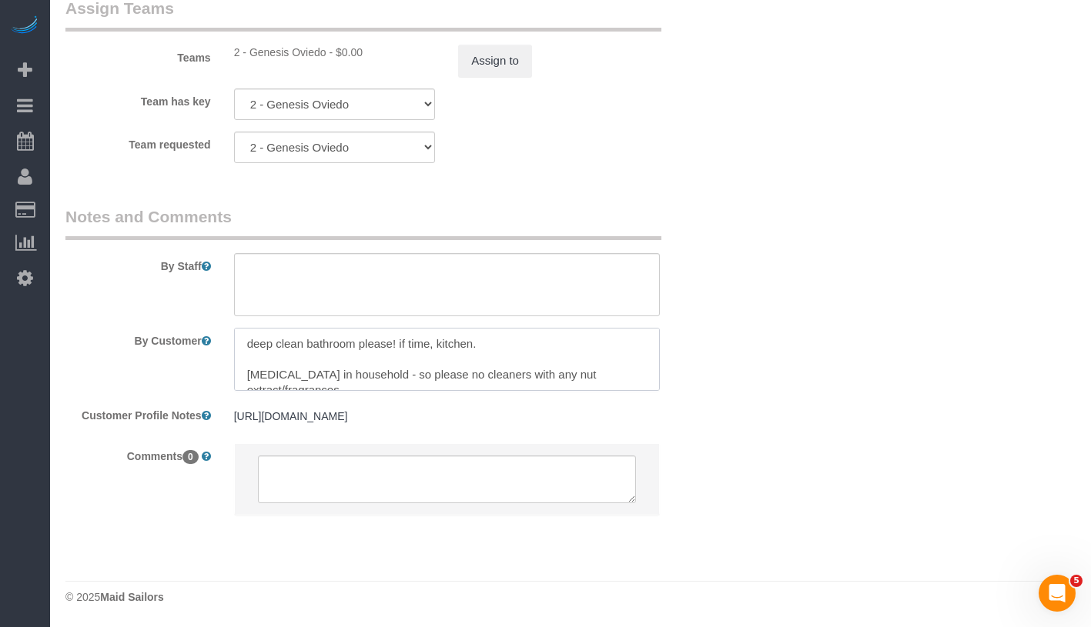
drag, startPoint x: 243, startPoint y: 326, endPoint x: 525, endPoint y: 334, distance: 281.8
click at [525, 334] on textarea at bounding box center [447, 359] width 426 height 63
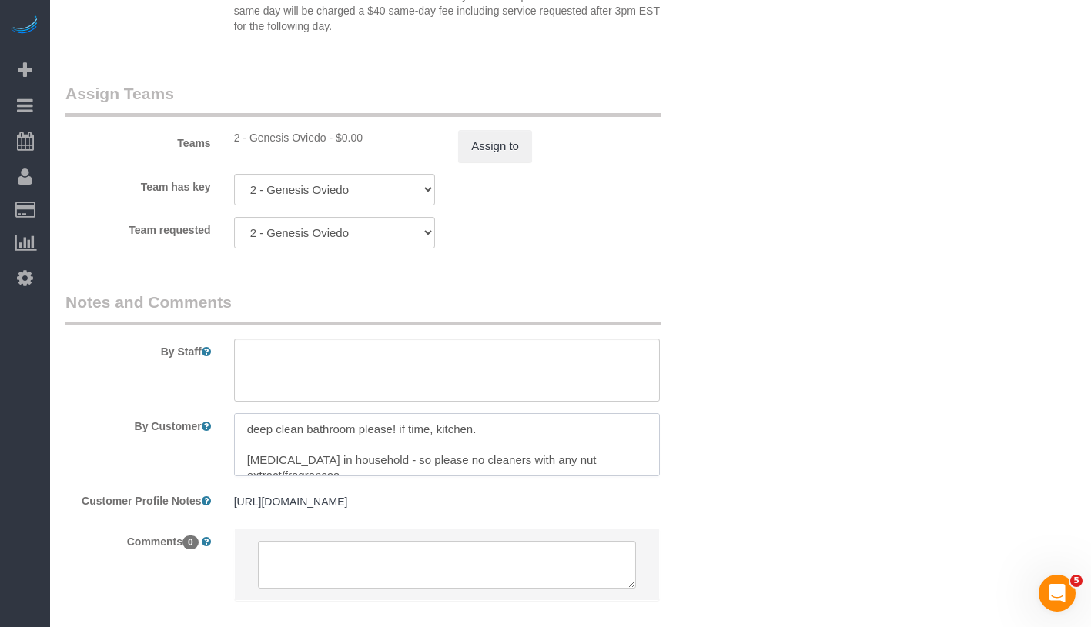
scroll to position [1643, 0]
